Goal: Check status: Check status

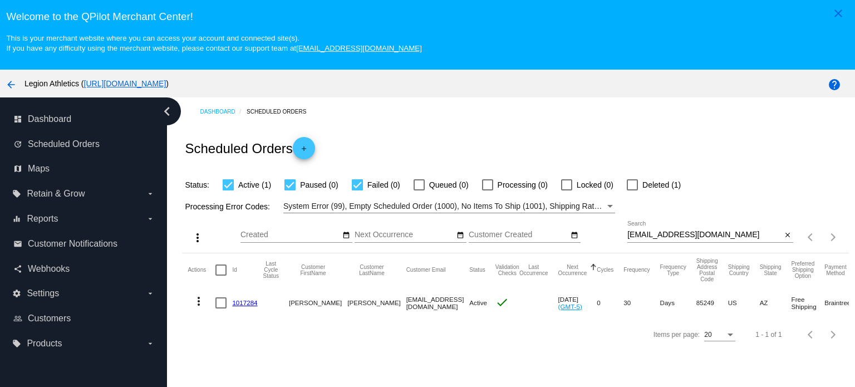
click at [675, 231] on input "[EMAIL_ADDRESS][DOMAIN_NAME]" at bounding box center [705, 235] width 154 height 9
paste input "voser1119"
type input "[EMAIL_ADDRESS][DOMAIN_NAME]"
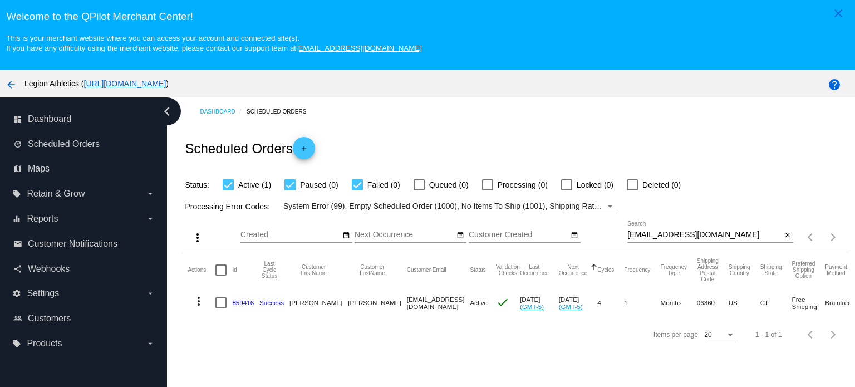
click at [244, 302] on link "859416" at bounding box center [243, 302] width 22 height 7
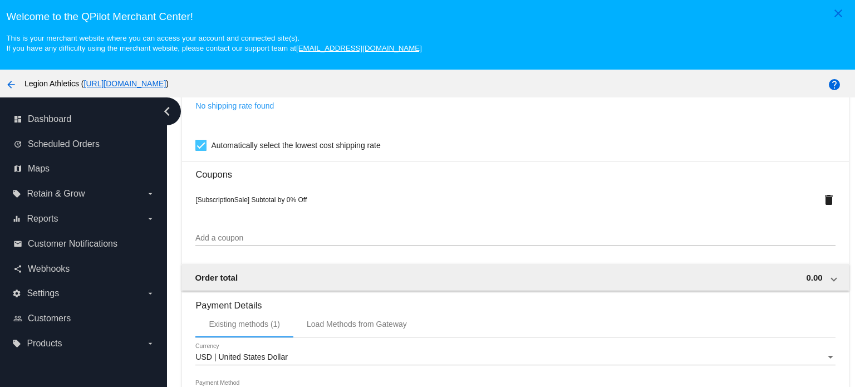
scroll to position [780, 0]
